Goal: Navigation & Orientation: Find specific page/section

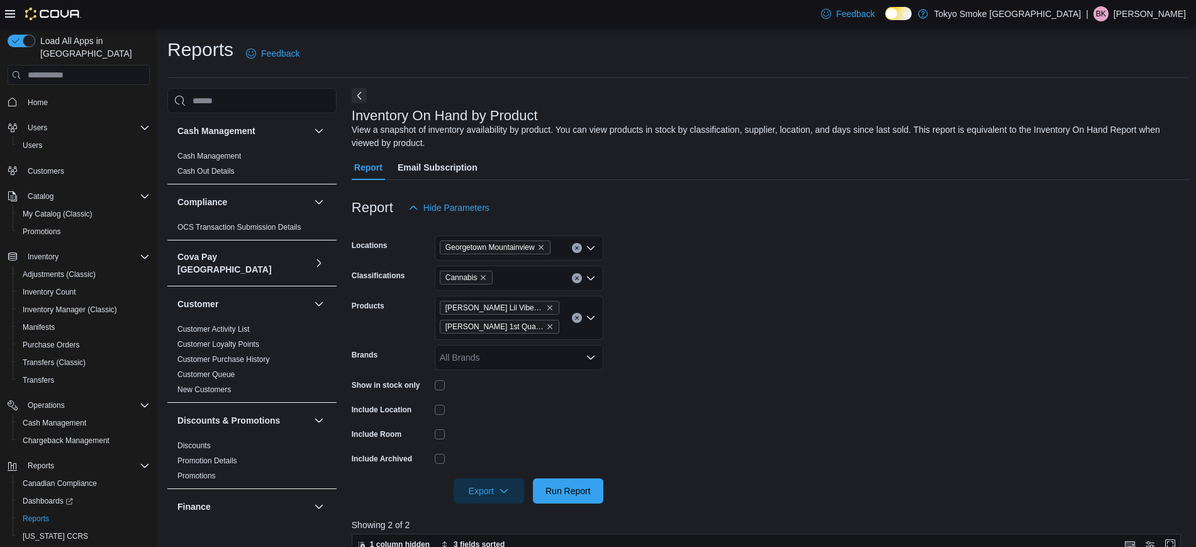
click at [1162, 7] on p "Bonnie Kissoon" at bounding box center [1149, 13] width 72 height 15
click at [1110, 116] on span "Sign Out" at bounding box center [1105, 122] width 34 height 13
